Goal: Answer question/provide support: Share knowledge or assist other users

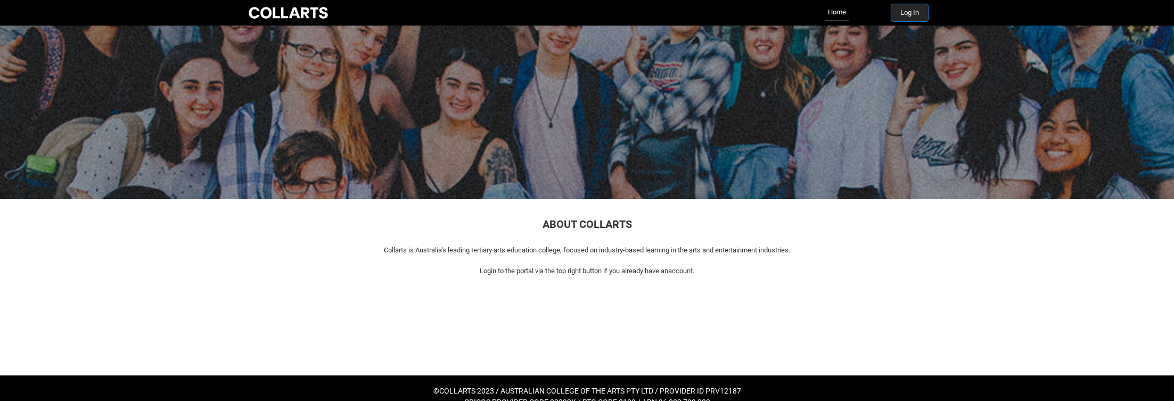
click at [909, 12] on button "Log In" at bounding box center [909, 12] width 37 height 17
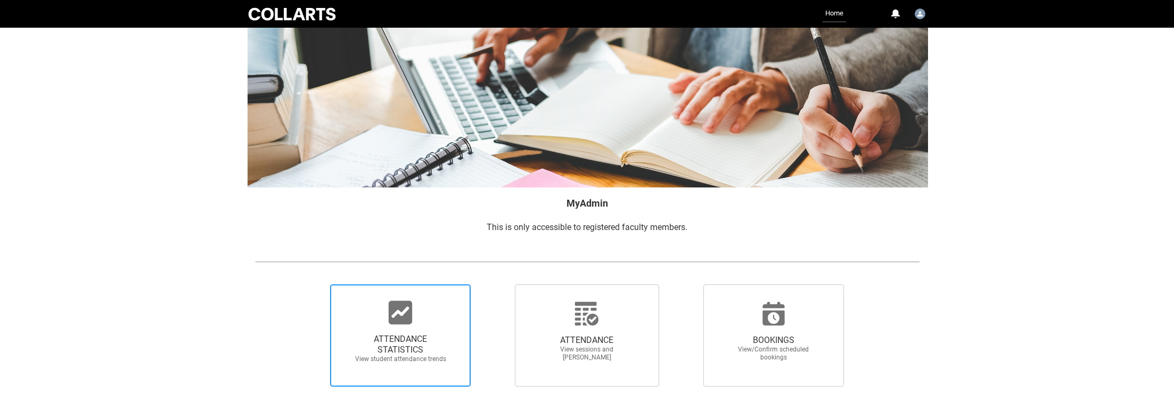
click at [392, 336] on span "ATTENDANCE STATISTICS" at bounding box center [401, 344] width 94 height 21
click at [313, 284] on input "ATTENDANCE STATISTICS View student attendance trends" at bounding box center [312, 284] width 1 height 1
radio input "true"
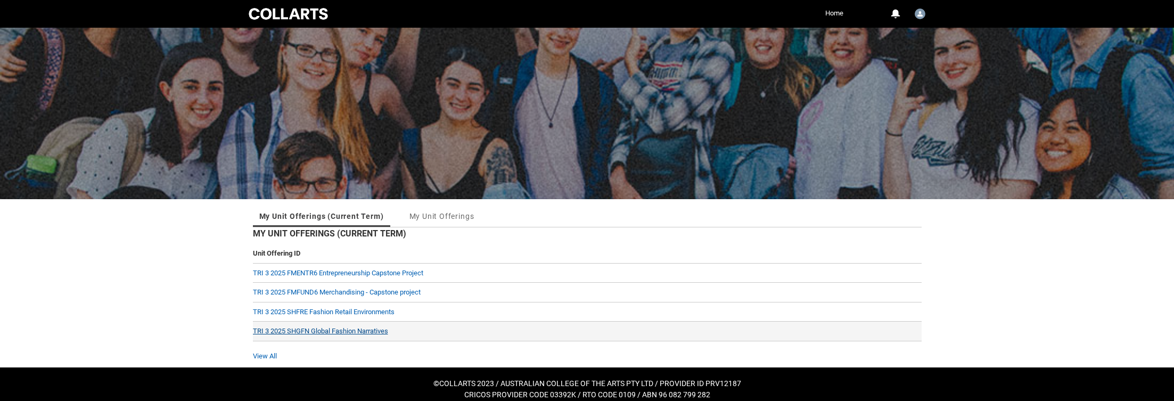
click at [344, 331] on link "TRI 3 2025 SHGFN Global Fashion Narratives" at bounding box center [320, 331] width 135 height 8
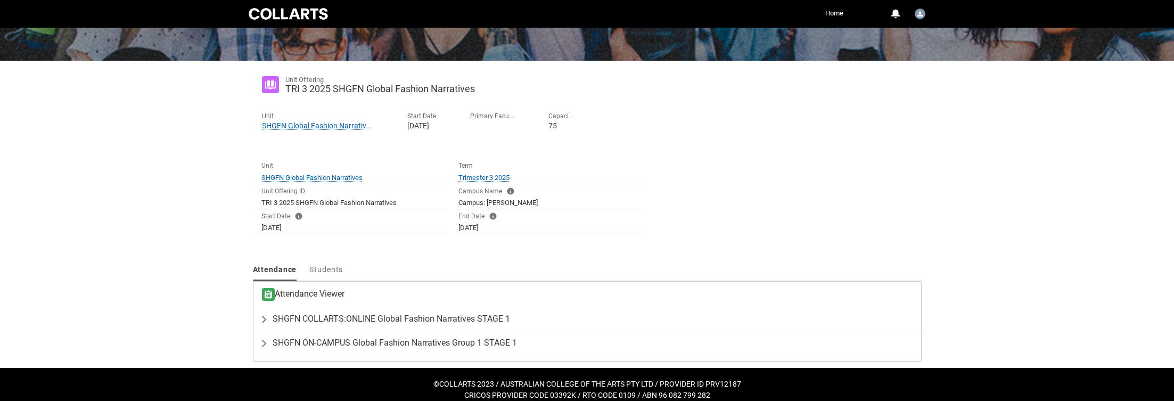
scroll to position [149, 0]
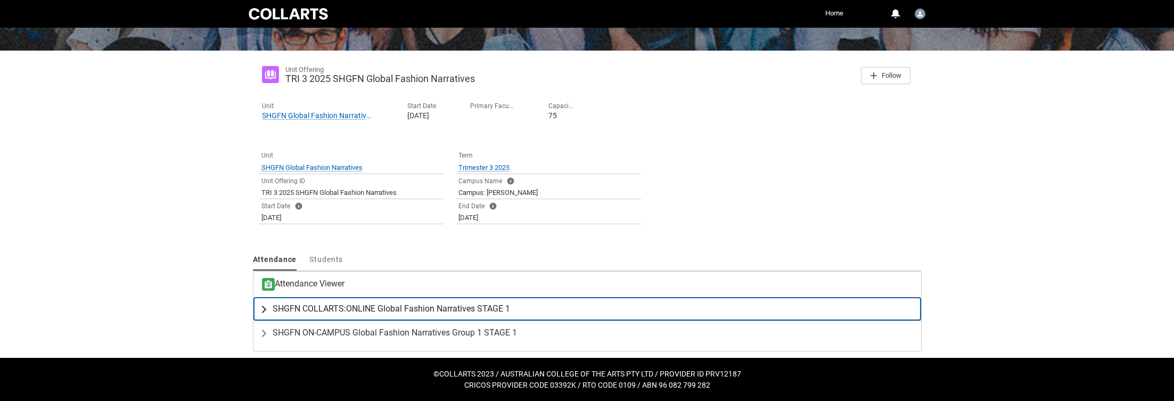
click at [347, 307] on span "SHGFN COLLARTS:ONLINE Global Fashion Narratives STAGE 1" at bounding box center [391, 308] width 237 height 11
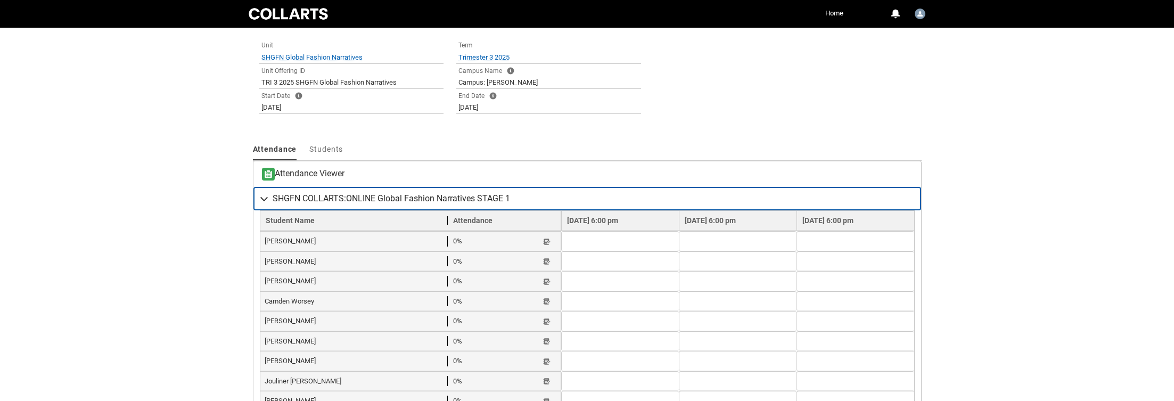
scroll to position [260, 0]
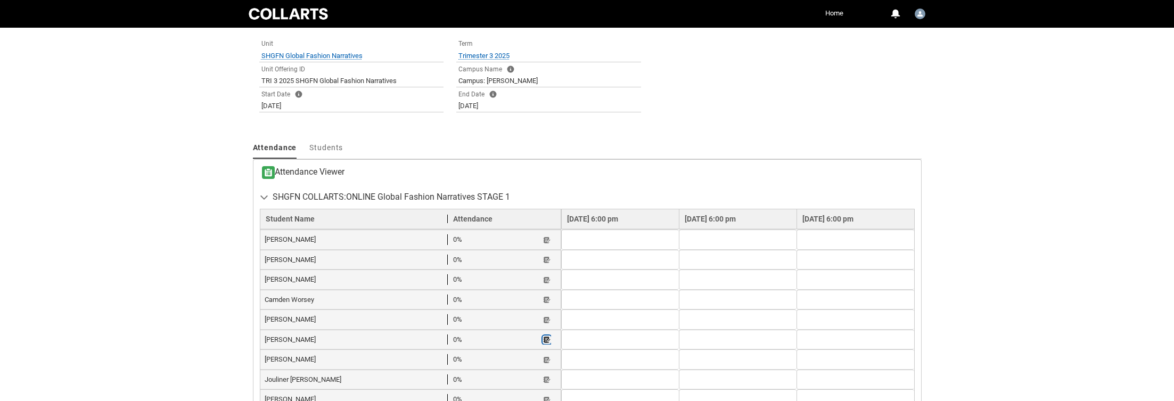
click at [543, 336] on lightning-primitive-icon "button" at bounding box center [546, 340] width 7 height 8
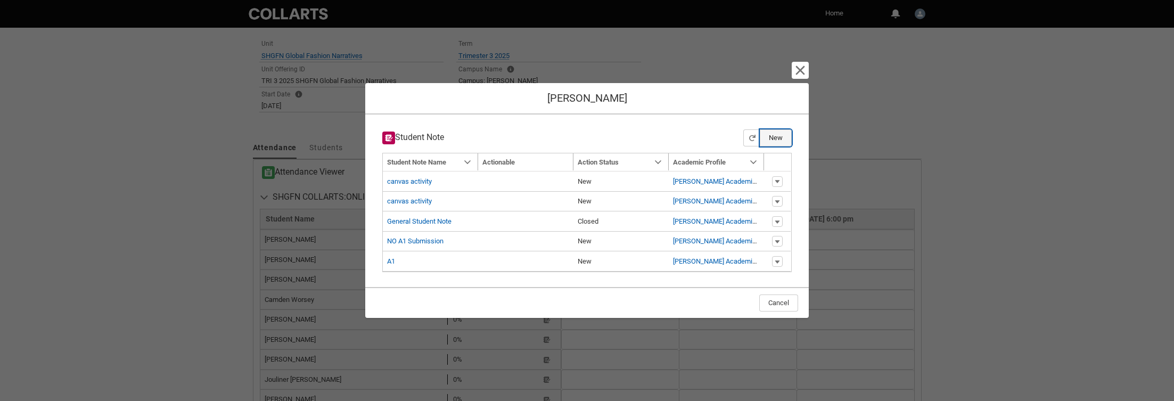
click at [777, 194] on article "Student Note New Navigation Mode Action Mode Sort by: Student Note Name Sorted:…" at bounding box center [587, 197] width 426 height 149
click at [778, 138] on button "New" at bounding box center [776, 137] width 32 height 17
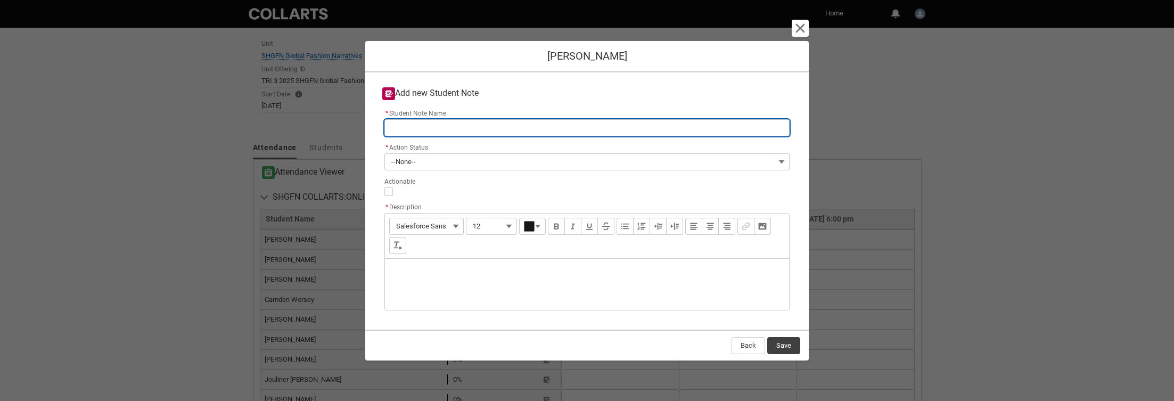
click at [470, 128] on input "* Student Note Name" at bounding box center [586, 127] width 405 height 17
type lightning-primitive-input-simple "N"
type input "N"
type lightning-primitive-input-simple "NO"
type input "NO"
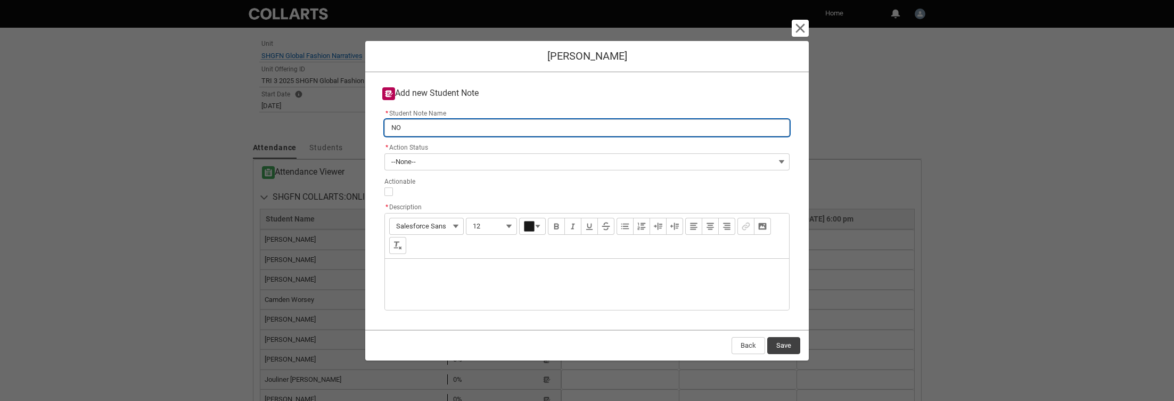
type lightning-primitive-input-simple "NO"
type input "NO"
type lightning-primitive-input-simple "NO a"
type input "NO a"
type lightning-primitive-input-simple "NO ac"
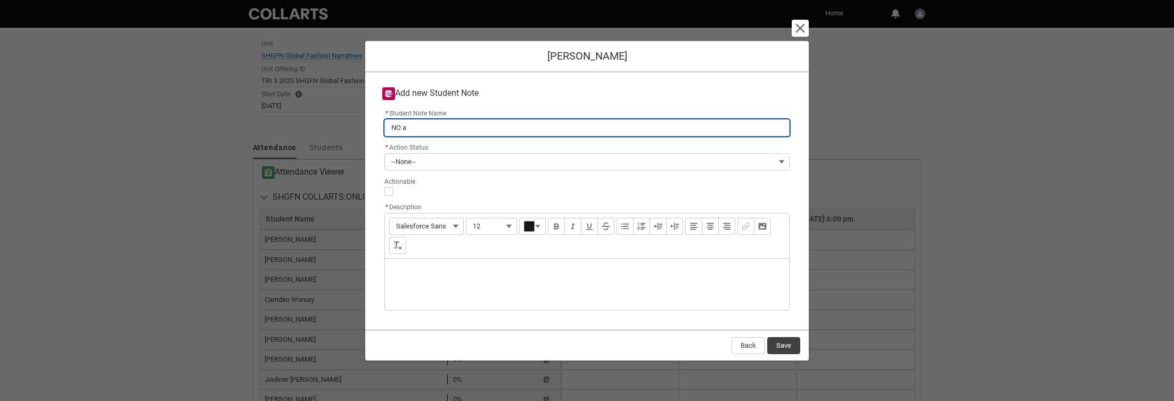
type input "NO ac"
type lightning-primitive-input-simple "NO act"
type input "NO act"
type lightning-primitive-input-simple "NO acti"
type input "NO acti"
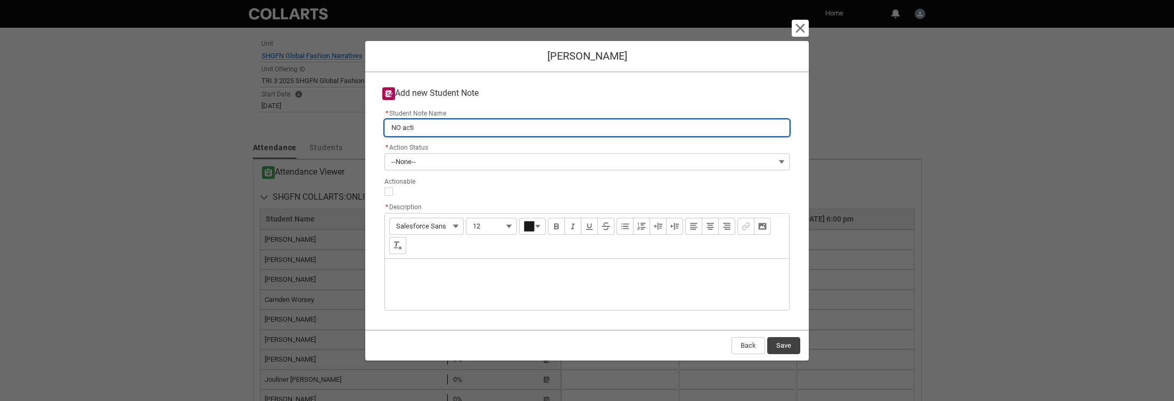
type lightning-primitive-input-simple "NO activ"
type input "NO activ"
type lightning-primitive-input-simple "NO activi"
type input "NO activi"
type lightning-primitive-input-simple "NO activit"
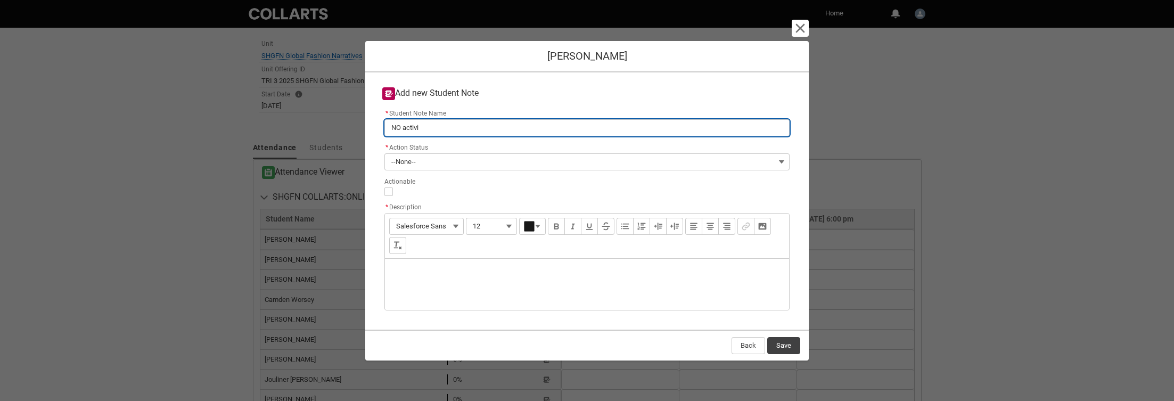
type input "NO activit"
type lightning-primitive-input-simple "NO activity"
type input "NO activity"
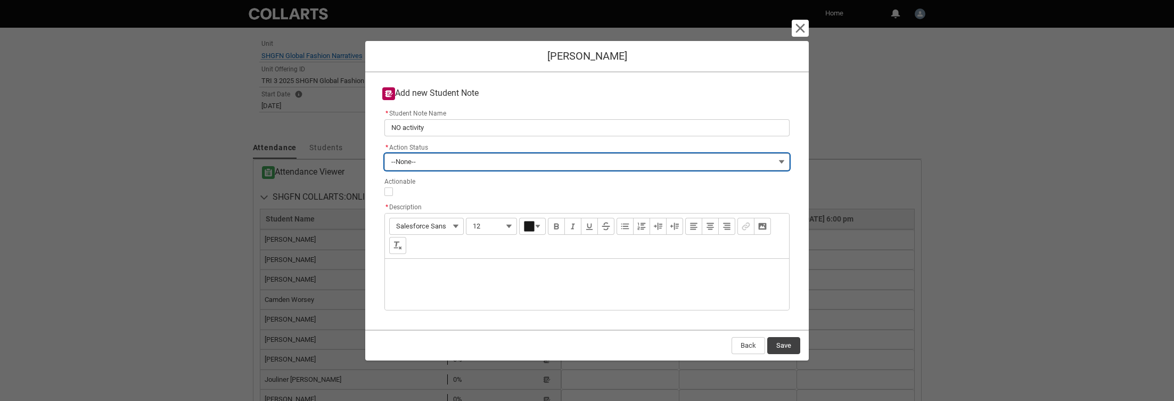
click at [784, 161] on button "--None--" at bounding box center [586, 161] width 405 height 17
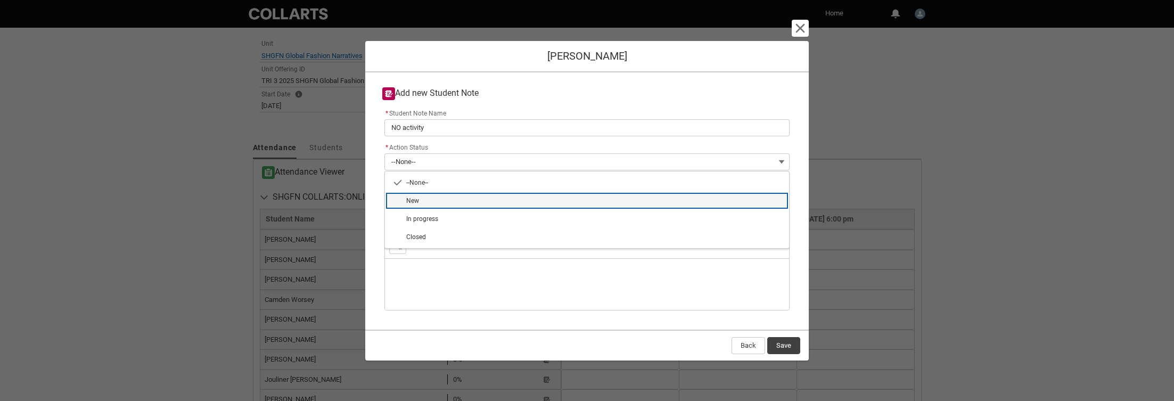
click at [483, 202] on span "New" at bounding box center [594, 201] width 376 height 10
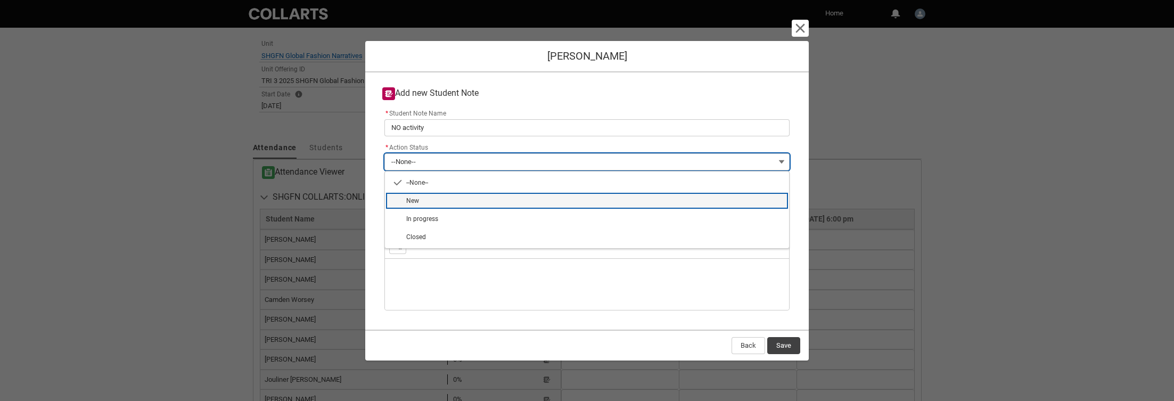
type lightning-combobox "New"
type lightning-picklist "New"
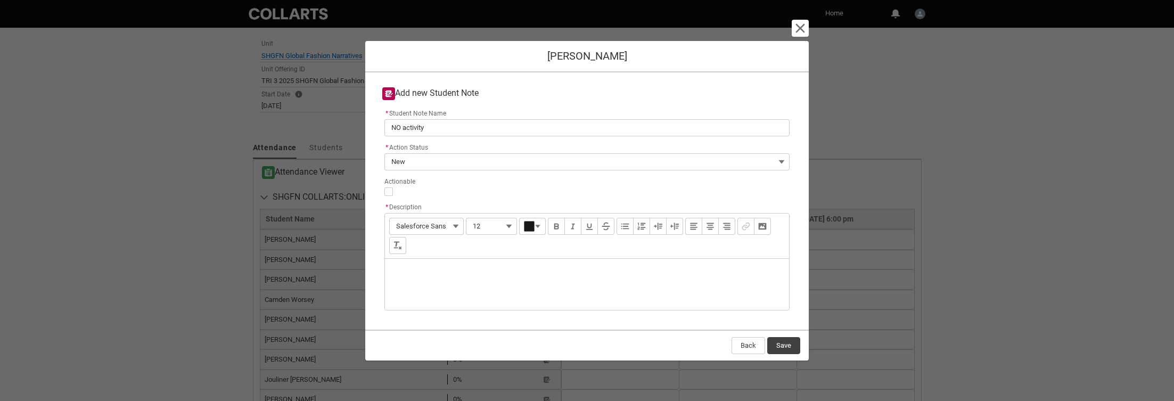
click at [446, 279] on div "Description" at bounding box center [587, 284] width 404 height 51
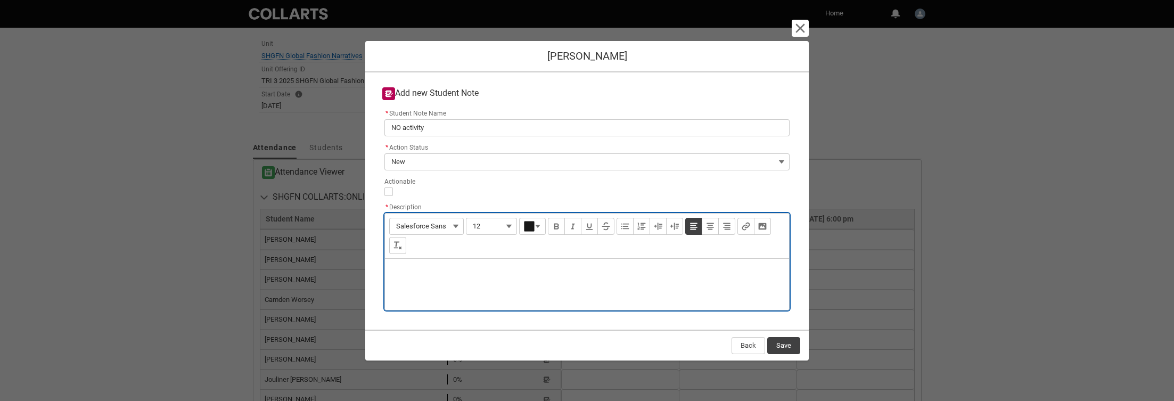
type lightning-input-rich-text "<p>N</p>"
click at [463, 271] on p "No A1 submission ans no replies to my emails" at bounding box center [586, 272] width 387 height 11
type lightning-input-rich-text "<p>No A1 submission and no replies to my emails </p>"
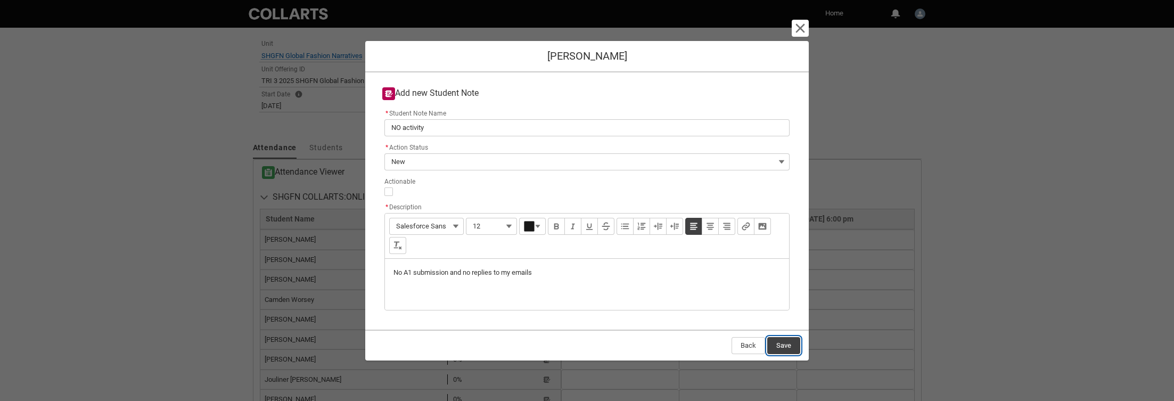
click at [785, 345] on button "Save" at bounding box center [783, 345] width 33 height 17
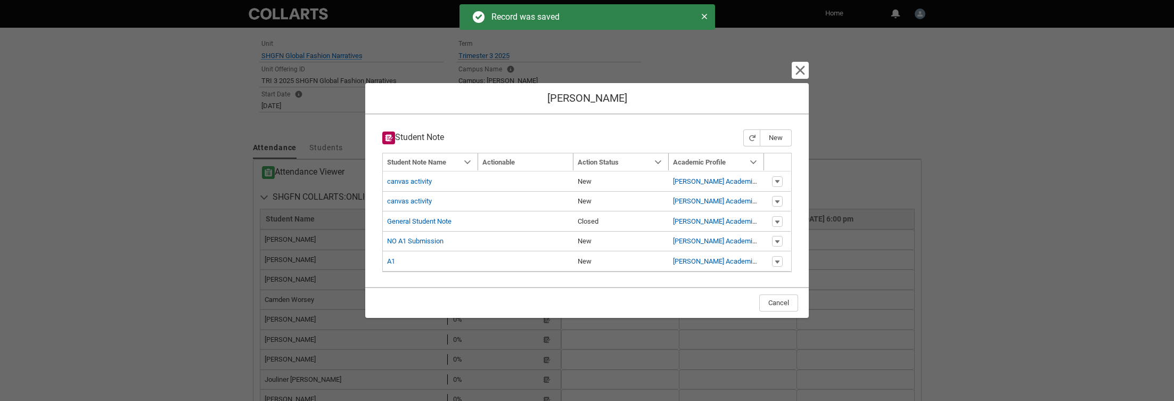
type input "179"
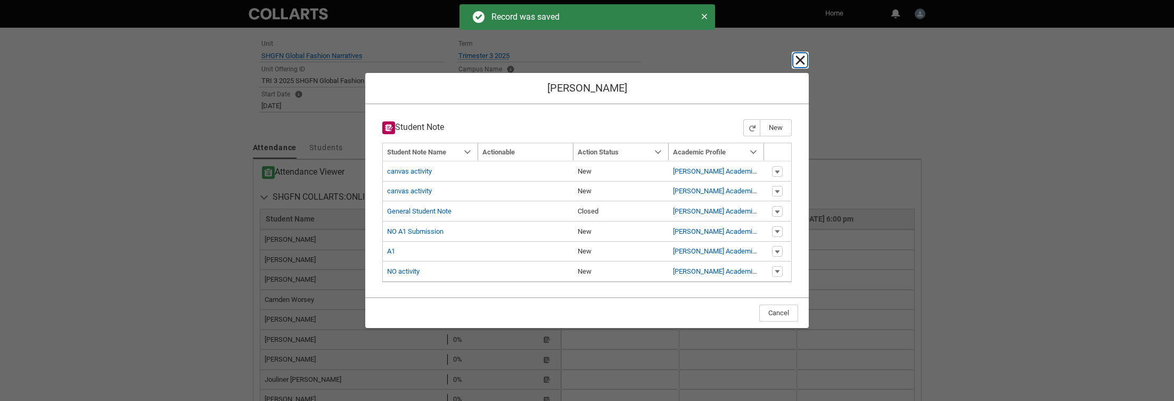
click at [801, 56] on lightning-primitive-icon "button" at bounding box center [800, 60] width 13 height 13
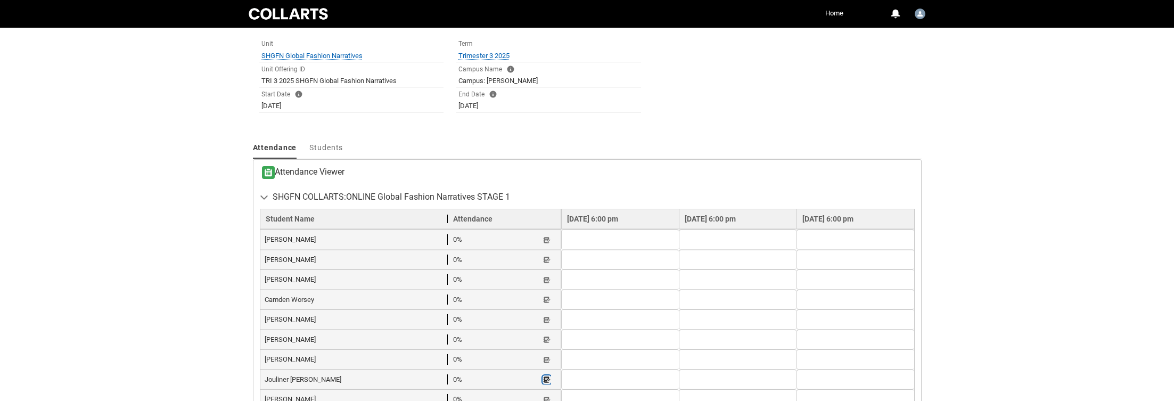
click at [543, 376] on lightning-primitive-icon "button" at bounding box center [546, 380] width 7 height 8
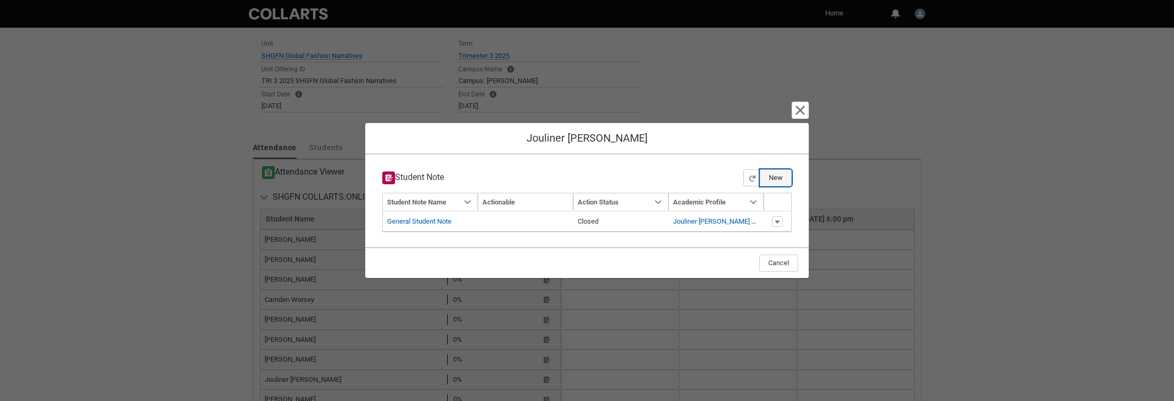
click at [779, 179] on button "New" at bounding box center [776, 177] width 32 height 17
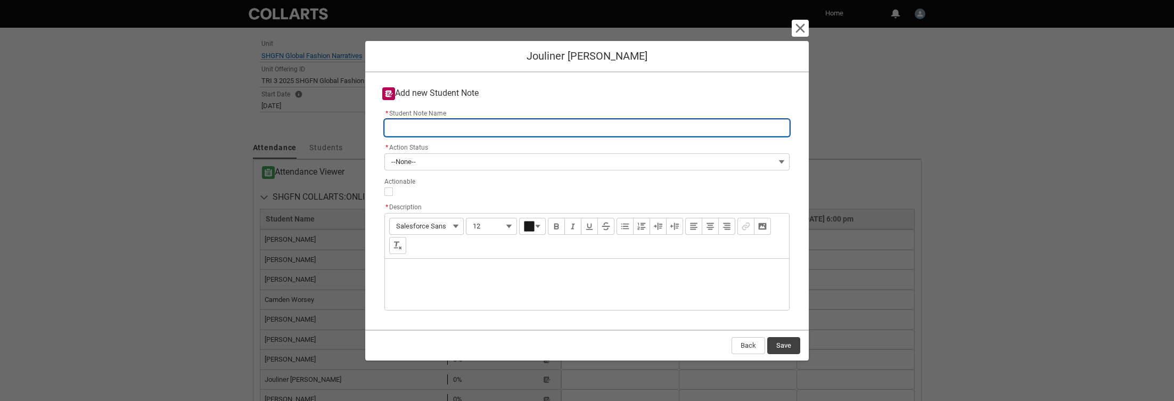
click at [483, 128] on input "* Student Note Name" at bounding box center [586, 127] width 405 height 17
type lightning-primitive-input-simple "r"
type input "r"
type lightning-primitive-input-simple "re"
type input "re"
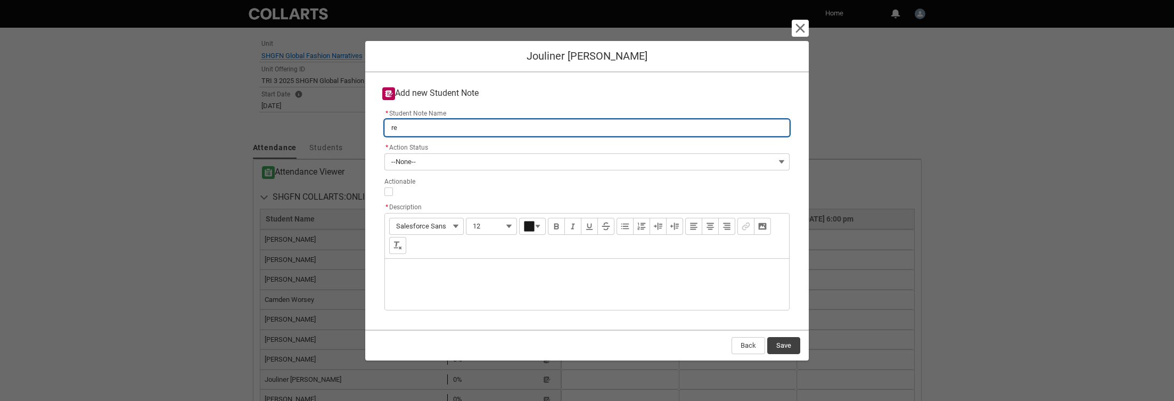
type lightning-primitive-input-simple "res"
type input "res"
type lightning-primitive-input-simple "resu"
type input "resu"
type lightning-primitive-input-simple "resub"
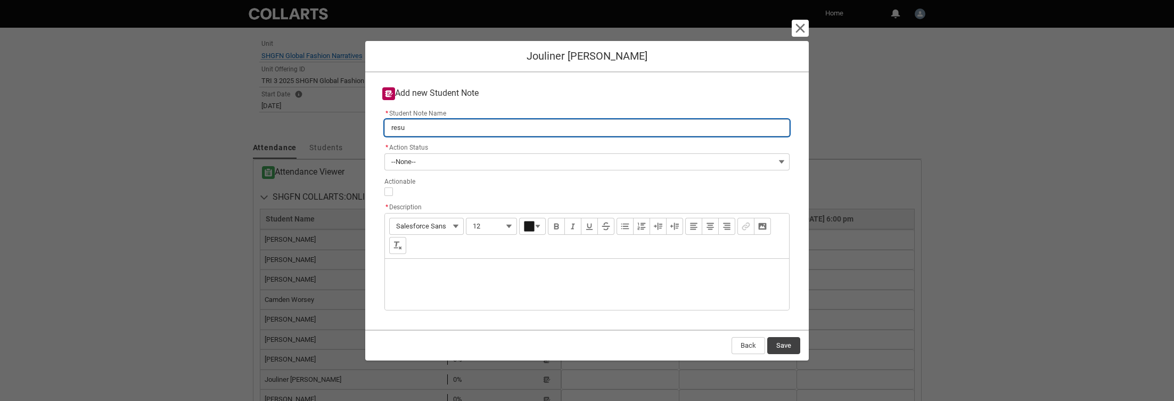
type input "resub"
type lightning-primitive-input-simple "resubm"
type input "resubm"
type lightning-primitive-input-simple "resubmi"
type input "resubmi"
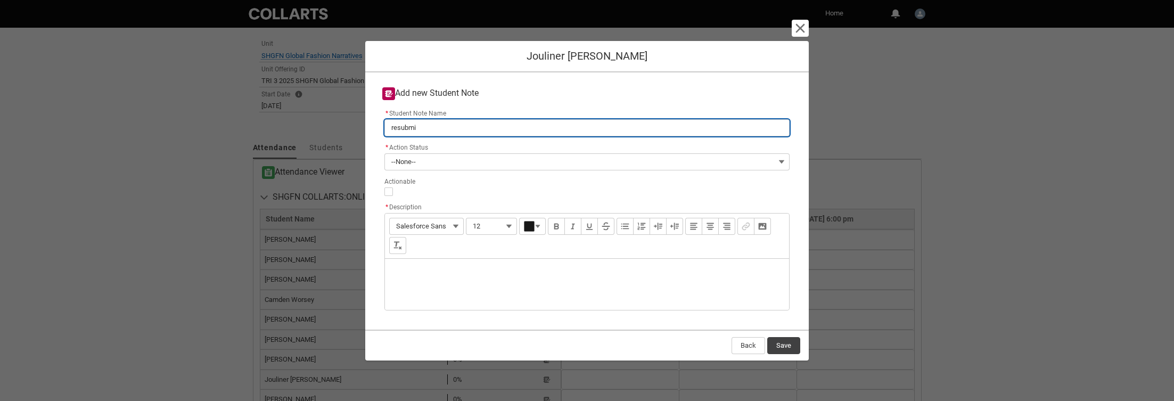
type lightning-primitive-input-simple "resubmis"
type input "resubmis"
type lightning-primitive-input-simple "resubmiss"
type input "resubmiss"
type lightning-primitive-input-simple "resubmissi"
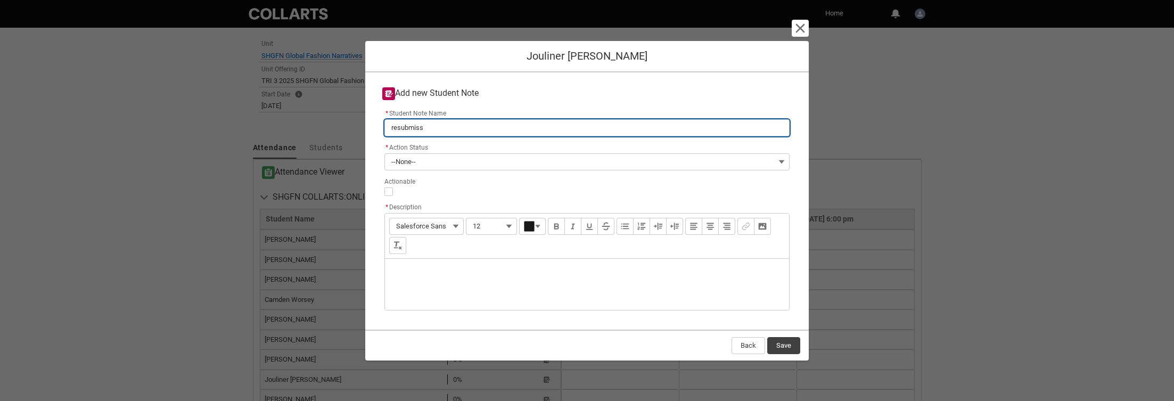
type input "resubmissi"
type lightning-primitive-input-simple "resubmissio"
type input "resubmissio"
type lightning-primitive-input-simple "resubmission"
type input "resubmission"
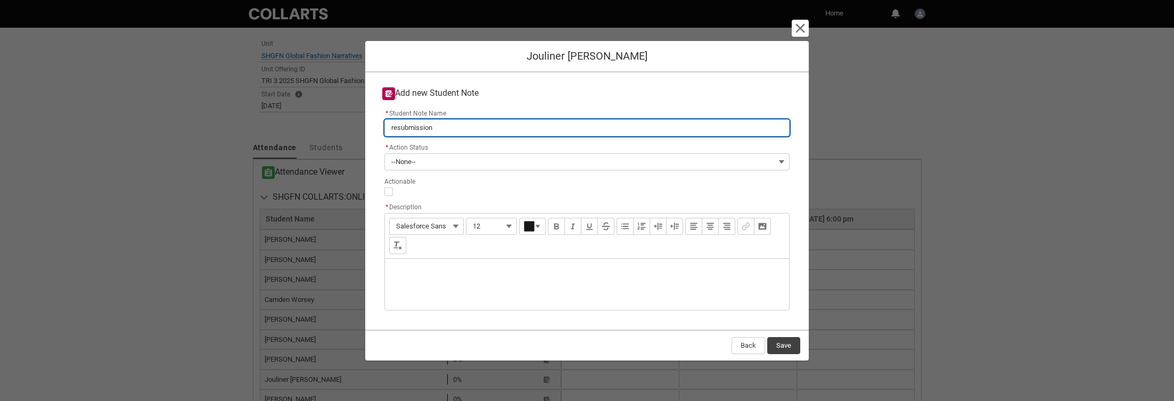
type lightning-primitive-input-simple "resubmission"
type input "resubmission"
type lightning-primitive-input-simple "resubmission request"
type input "resubmission request"
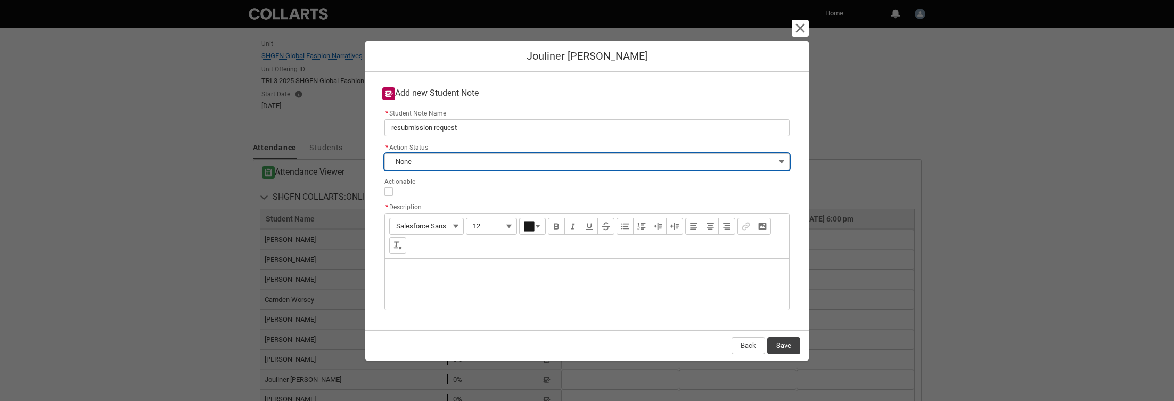
click at [783, 160] on button "--None--" at bounding box center [586, 161] width 405 height 17
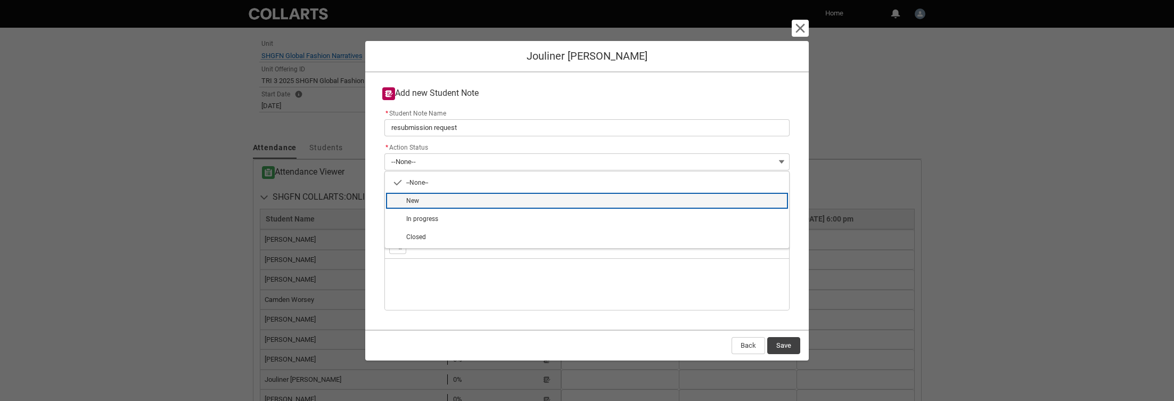
click at [524, 204] on span "New" at bounding box center [594, 201] width 376 height 10
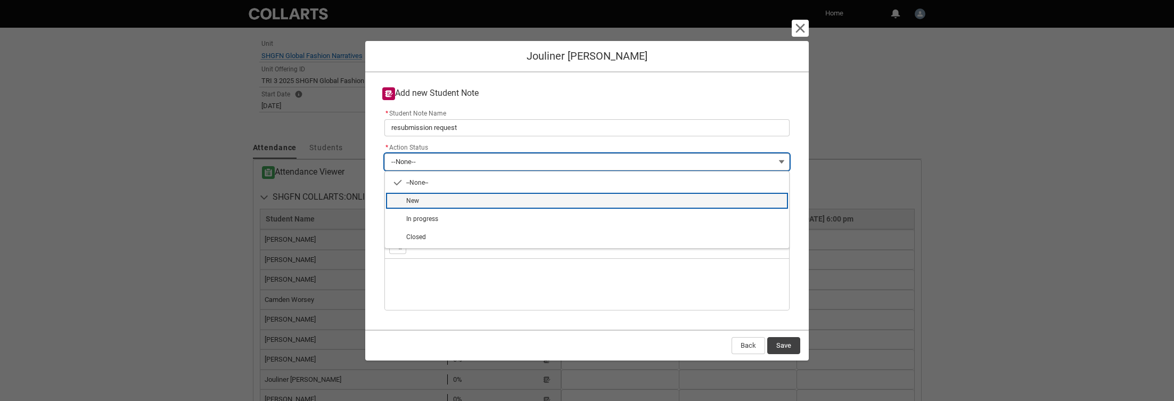
type lightning-combobox "New"
type lightning-picklist "New"
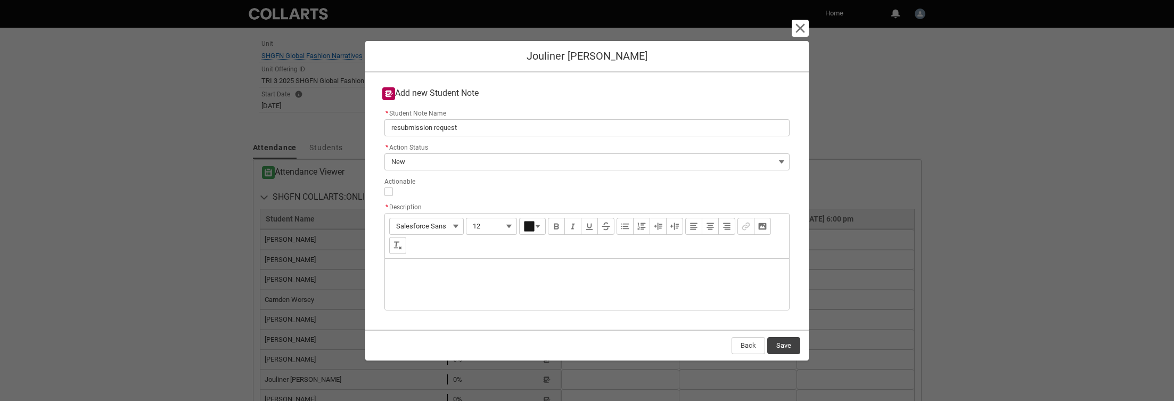
click at [504, 269] on div "Description" at bounding box center [587, 284] width 404 height 51
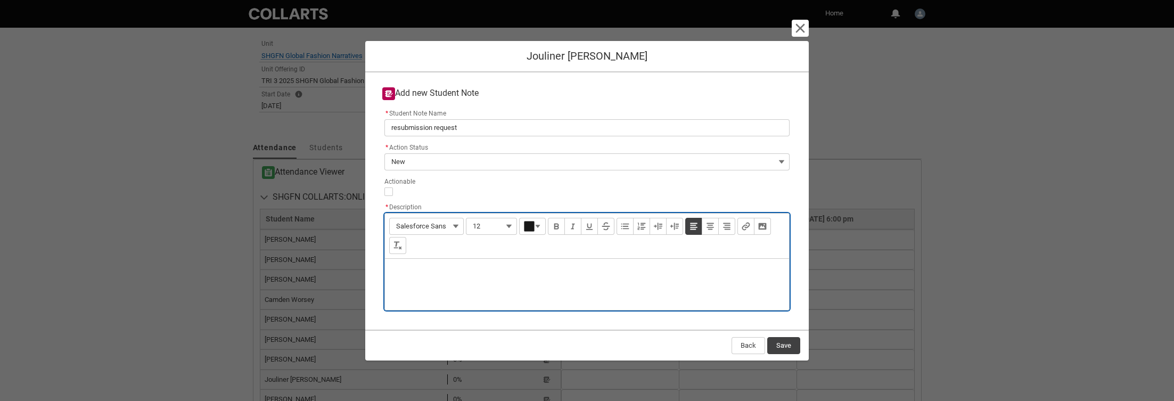
type lightning-input-rich-text "<p>A</p>"
click at [432, 272] on p "[PERSON_NAME] need sto re-submit" at bounding box center [586, 272] width 387 height 11
click at [505, 274] on p "[PERSON_NAME] needs to re-submit" at bounding box center [586, 272] width 387 height 11
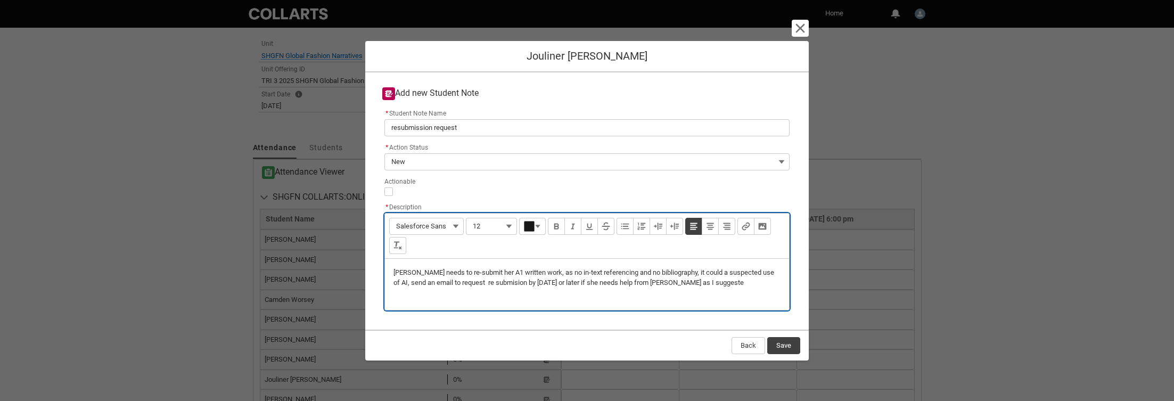
type lightning-input-rich-text "<p>[PERSON_NAME] needs to re-submit her A1 written work, as no in-text referenc…"
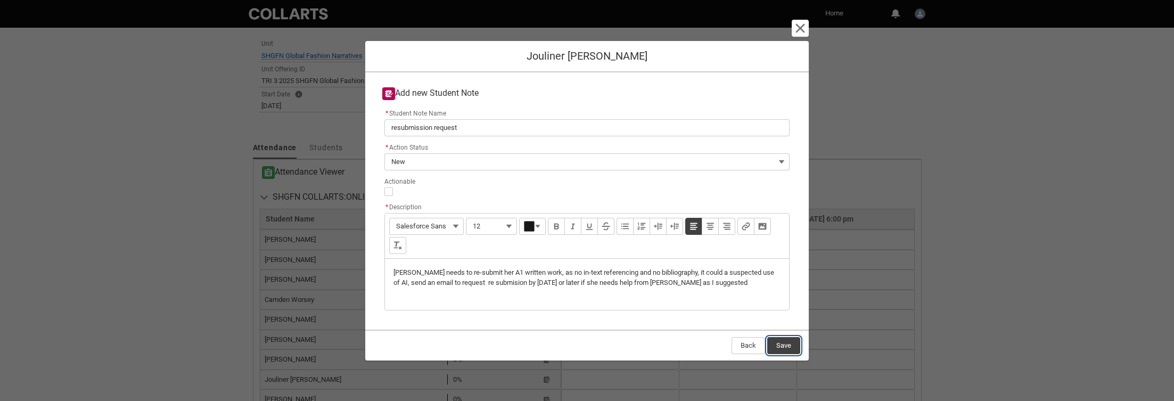
click at [785, 344] on button "Save" at bounding box center [783, 345] width 33 height 17
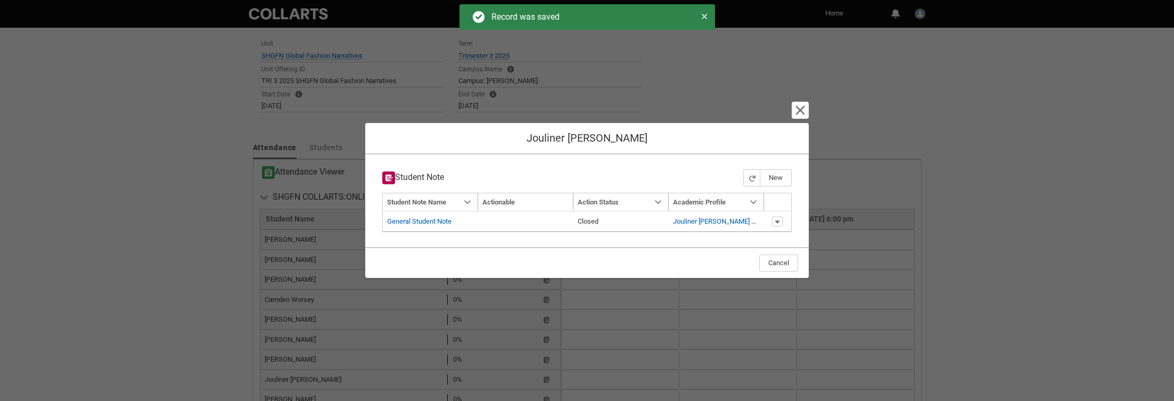
type input "179"
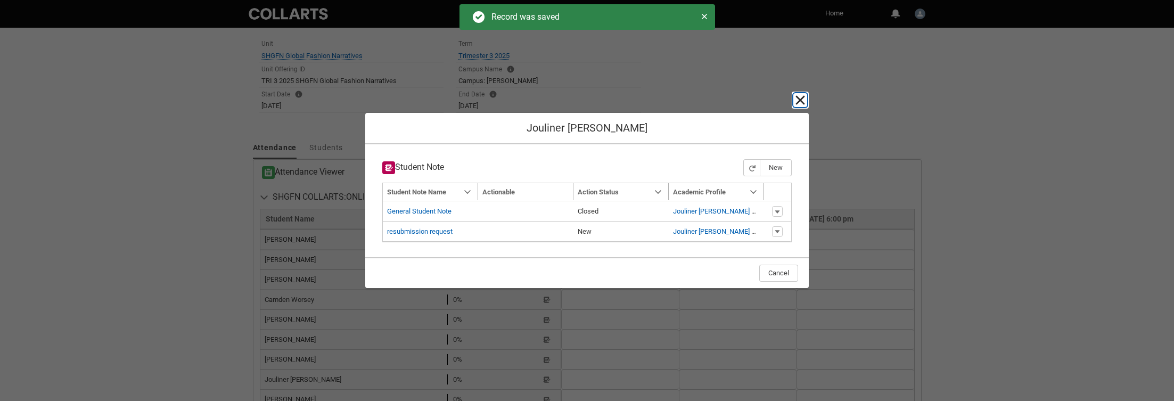
click at [802, 97] on lightning-primitive-icon "button" at bounding box center [800, 100] width 13 height 13
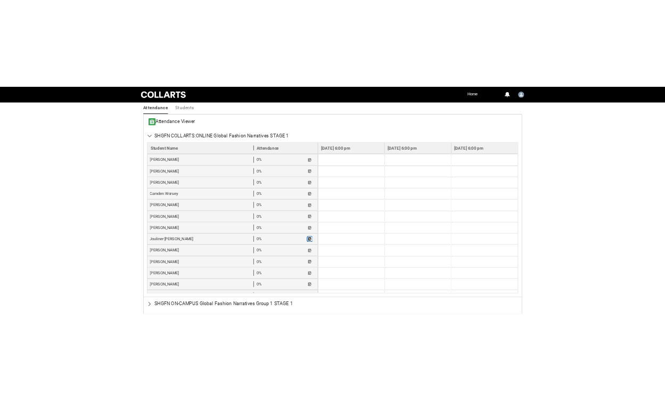
scroll to position [372, 0]
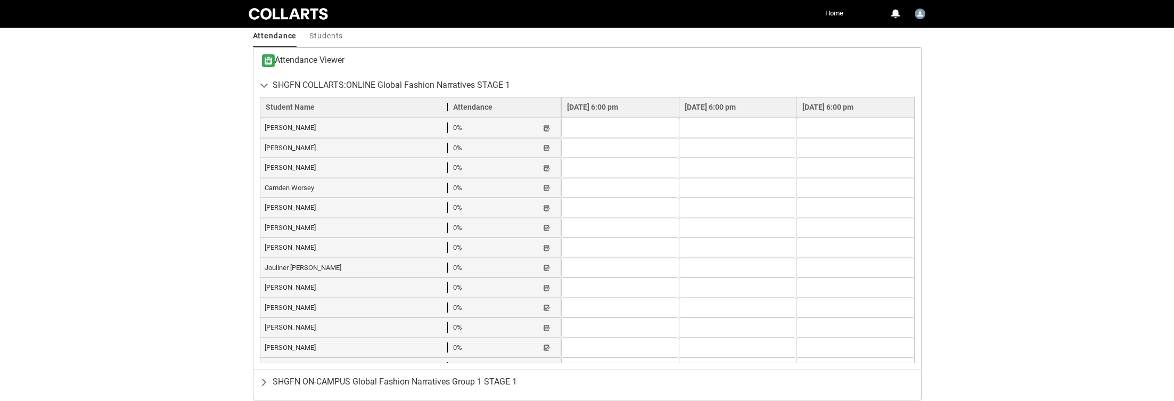
click at [543, 384] on lightning-primitive-icon "button" at bounding box center [546, 388] width 7 height 8
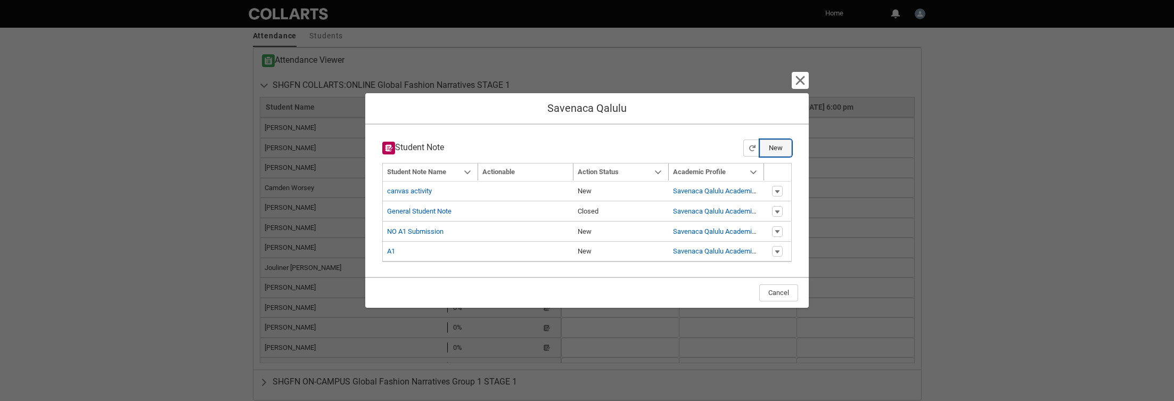
click at [774, 149] on button "New" at bounding box center [776, 147] width 32 height 17
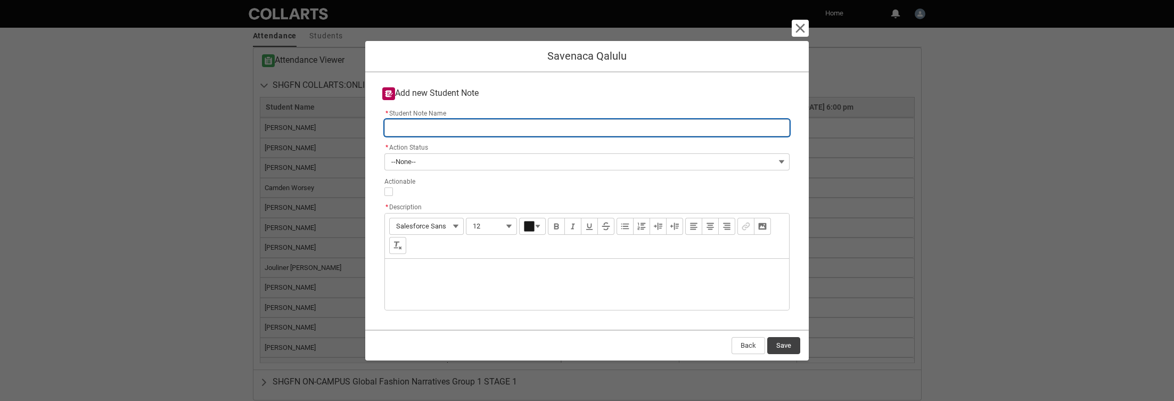
click at [482, 125] on input "* Student Note Name" at bounding box center [586, 127] width 405 height 17
type lightning-primitive-input-simple "NO A1 Submission"
type input "NO A1 Submission"
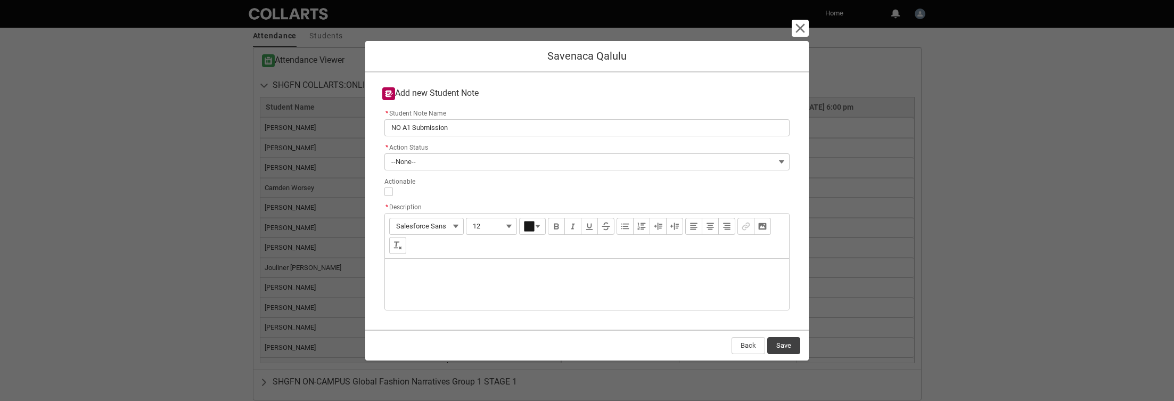
click at [455, 283] on div "Description" at bounding box center [587, 284] width 404 height 51
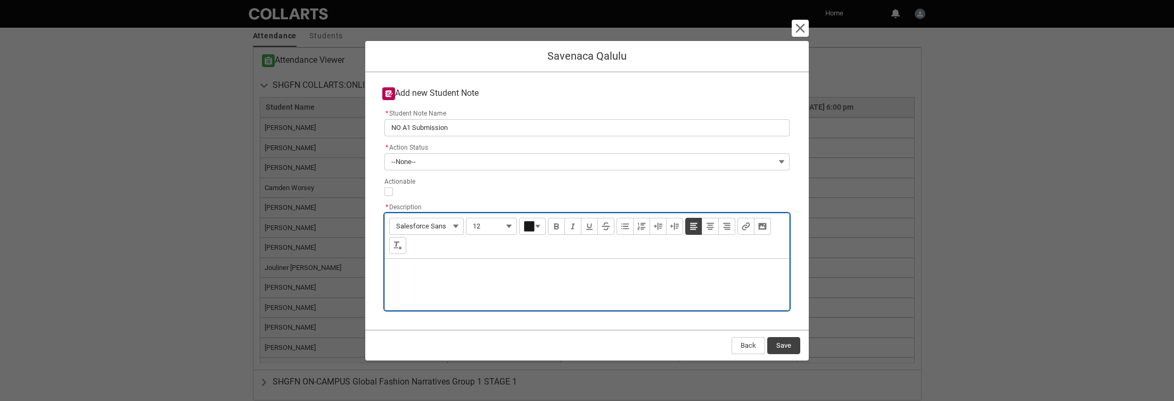
type lightning-input-rich-text "<p>N</p>"
type lightning-input-rich-text "<p>NO A1 submission, no reply to my emails</p>"
click at [792, 348] on button "Save" at bounding box center [783, 345] width 33 height 17
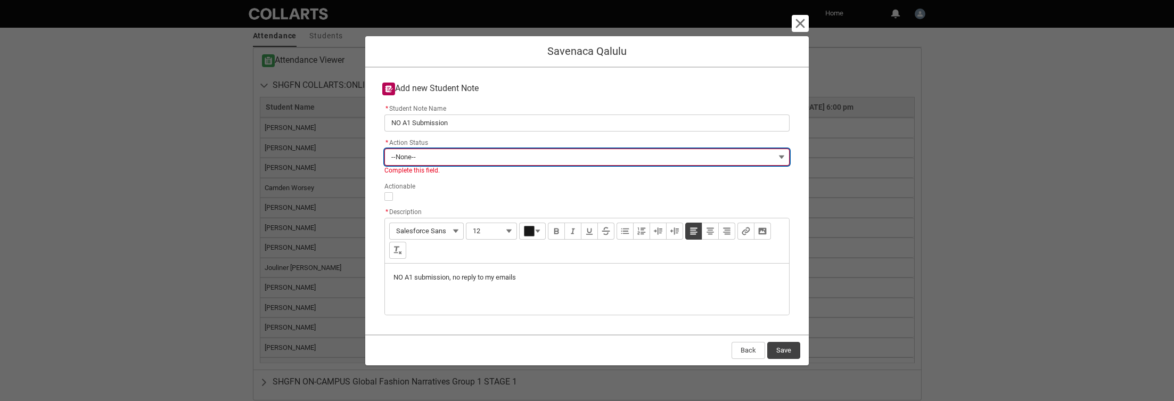
click at [711, 159] on button "--None--" at bounding box center [586, 157] width 405 height 17
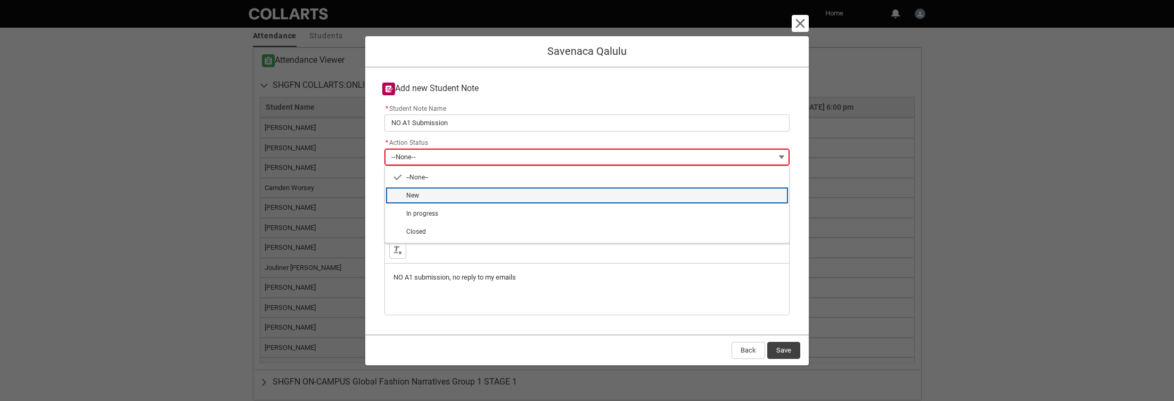
click at [655, 193] on span "New" at bounding box center [594, 196] width 376 height 10
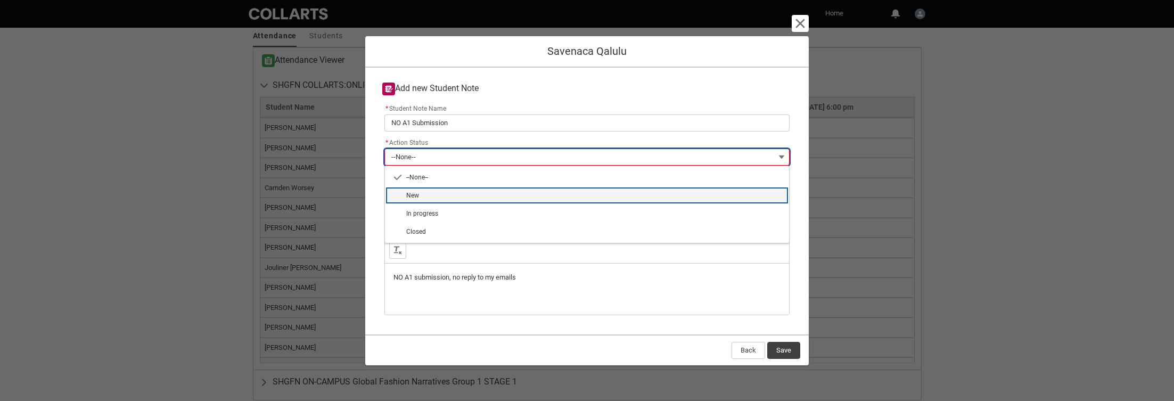
type lightning-combobox "New"
type lightning-picklist "New"
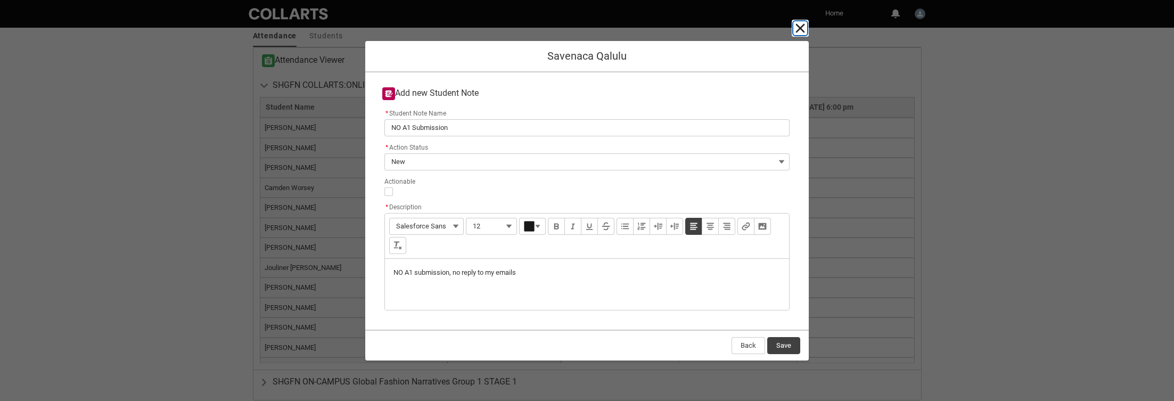
drag, startPoint x: 800, startPoint y: 21, endPoint x: 763, endPoint y: 355, distance: 335.9
click at [763, 343] on div "Cancel and close Savenaca Qalulu Add new Student Note * Student Note Name NO A1…" at bounding box center [587, 200] width 444 height 401
click at [786, 344] on button "Save" at bounding box center [783, 345] width 33 height 17
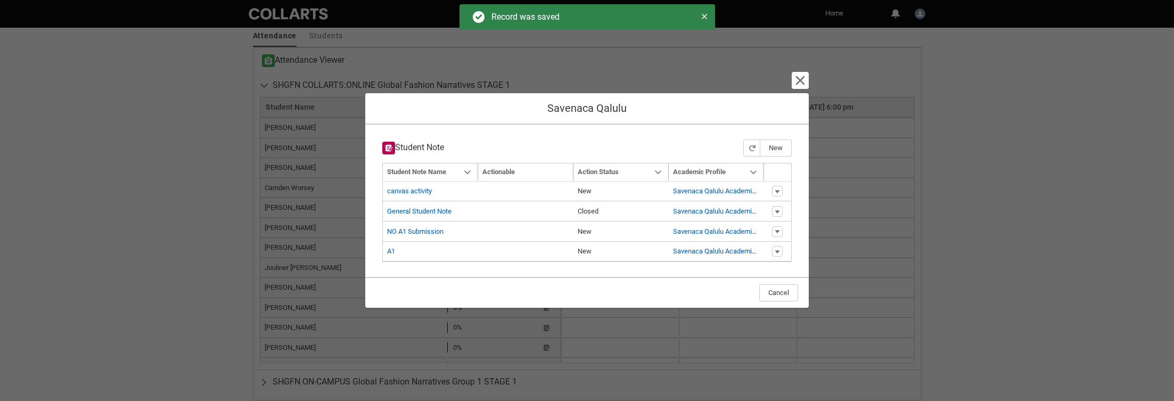
type input "179"
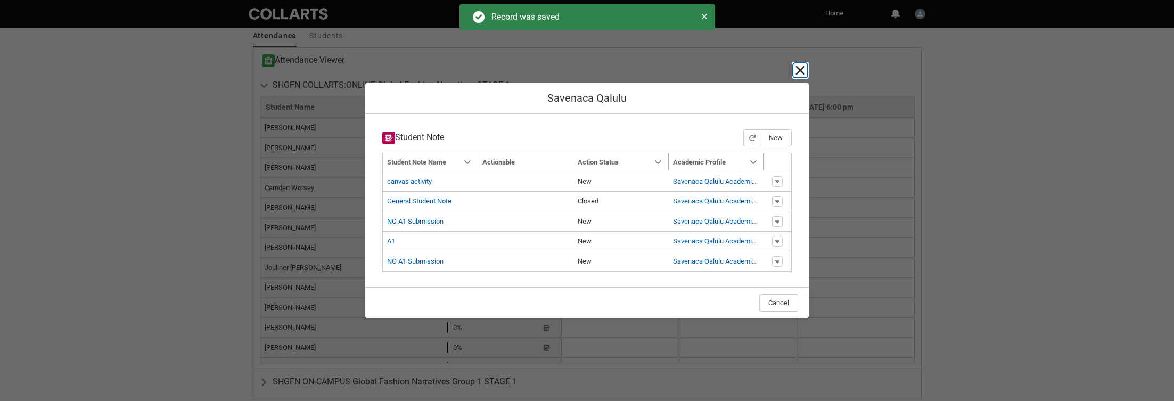
click at [802, 69] on lightning-primitive-icon "button" at bounding box center [800, 70] width 13 height 13
